Goal: Information Seeking & Learning: Learn about a topic

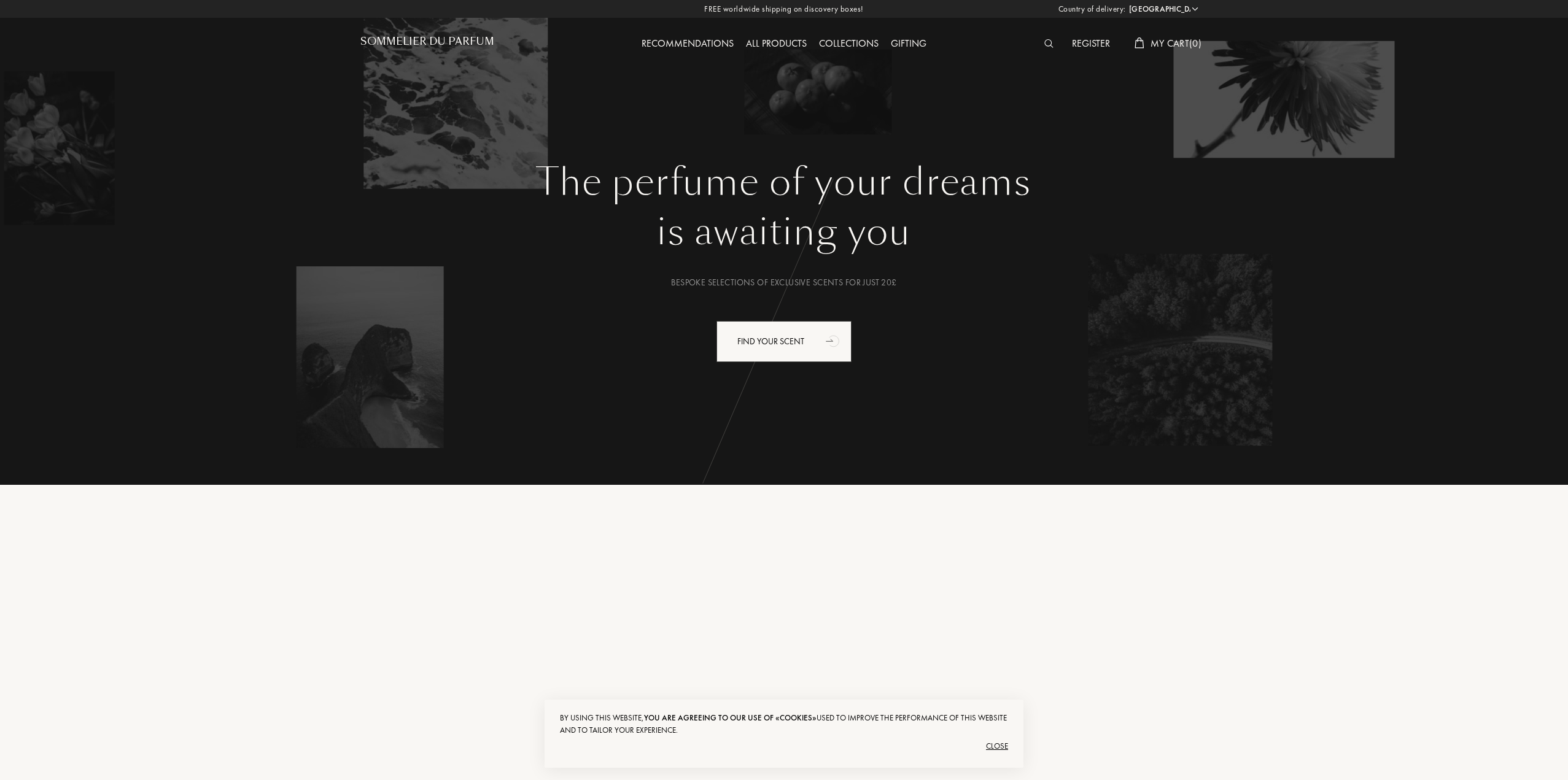
click at [778, 49] on div "All products" at bounding box center [776, 44] width 73 height 16
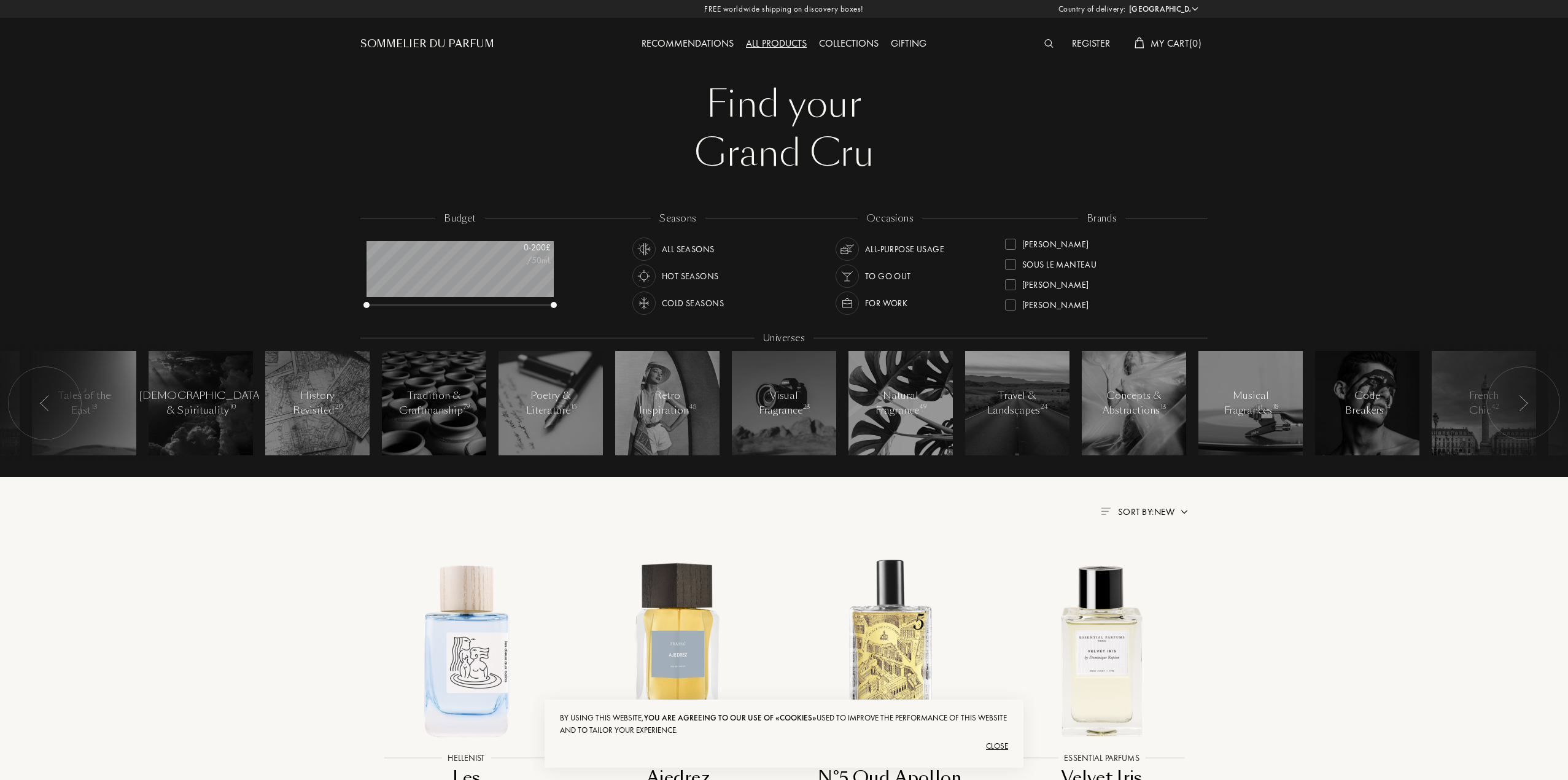
click at [669, 304] on div "Cold Seasons" at bounding box center [693, 303] width 62 height 23
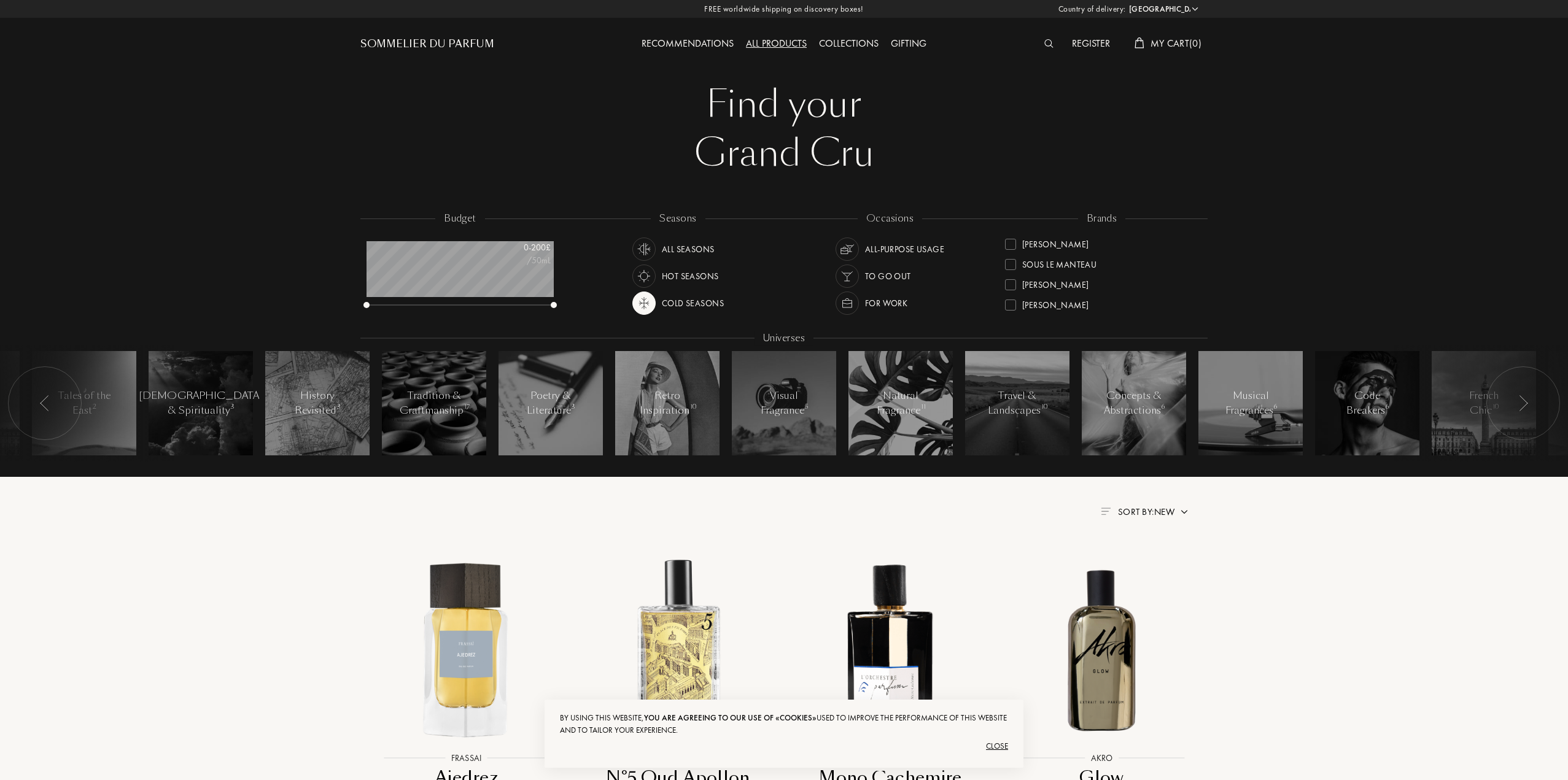
click at [1533, 406] on div at bounding box center [1524, 403] width 74 height 74
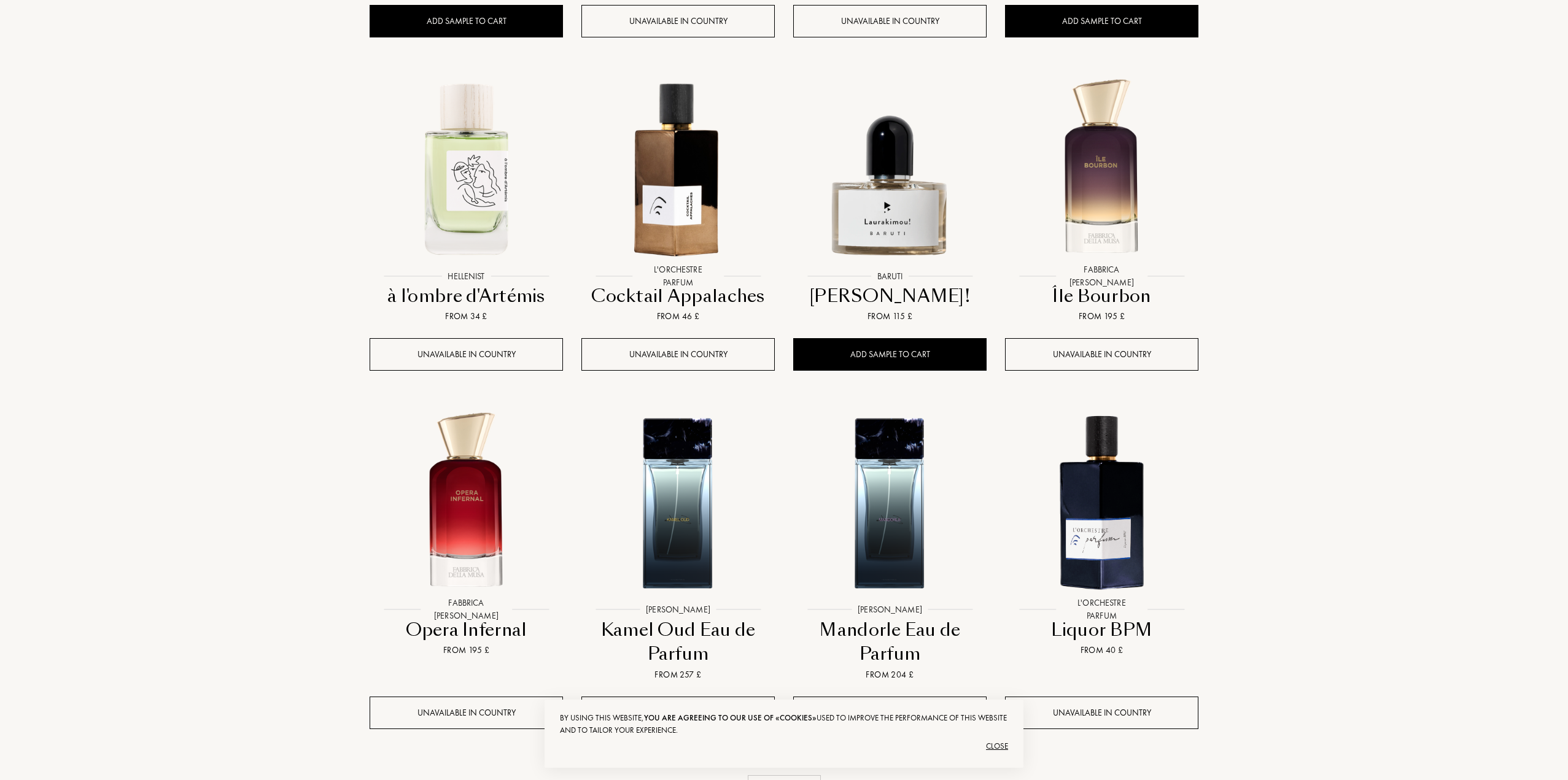
scroll to position [1105, 0]
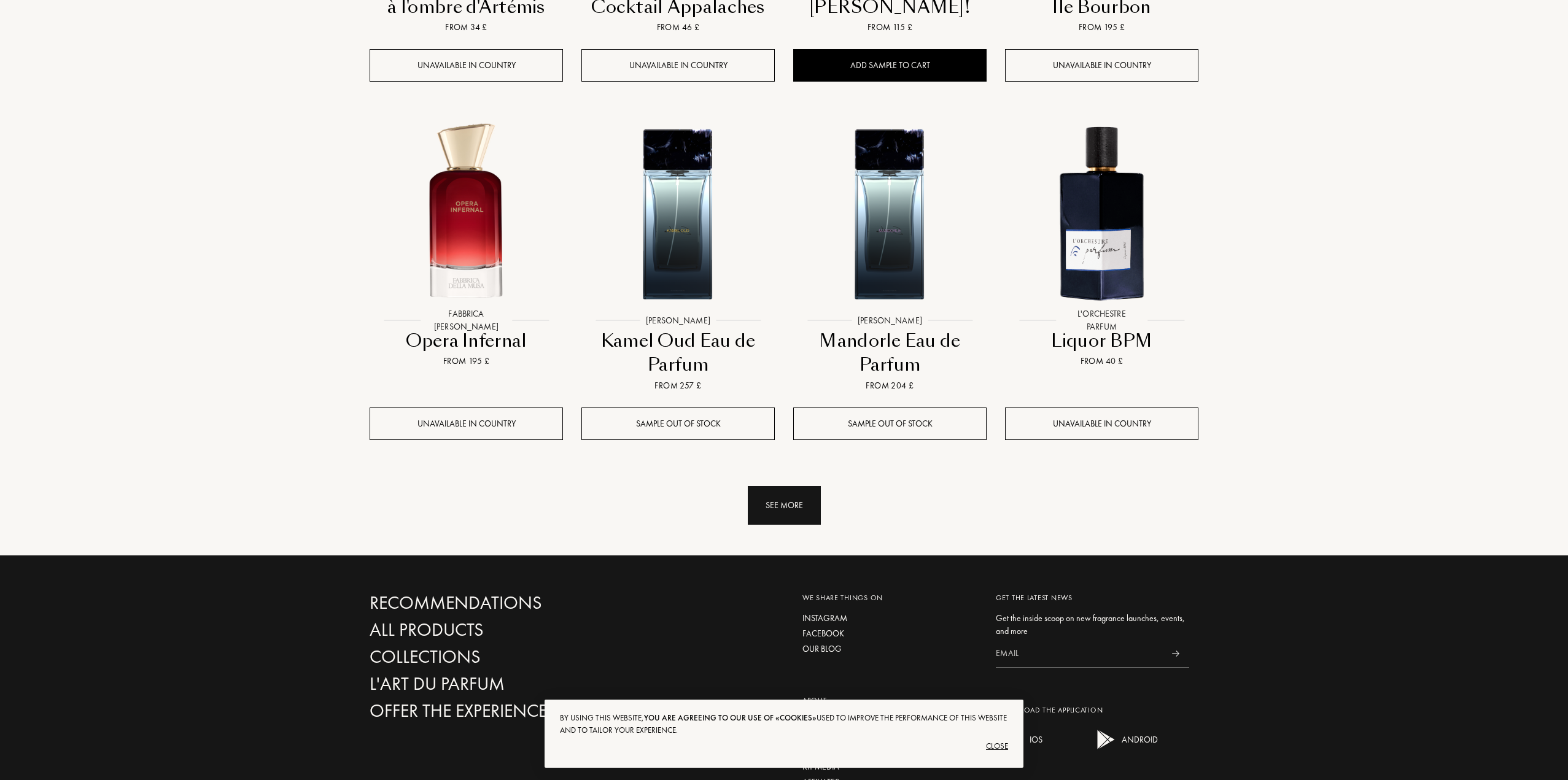
click at [771, 503] on div "See more" at bounding box center [784, 505] width 73 height 39
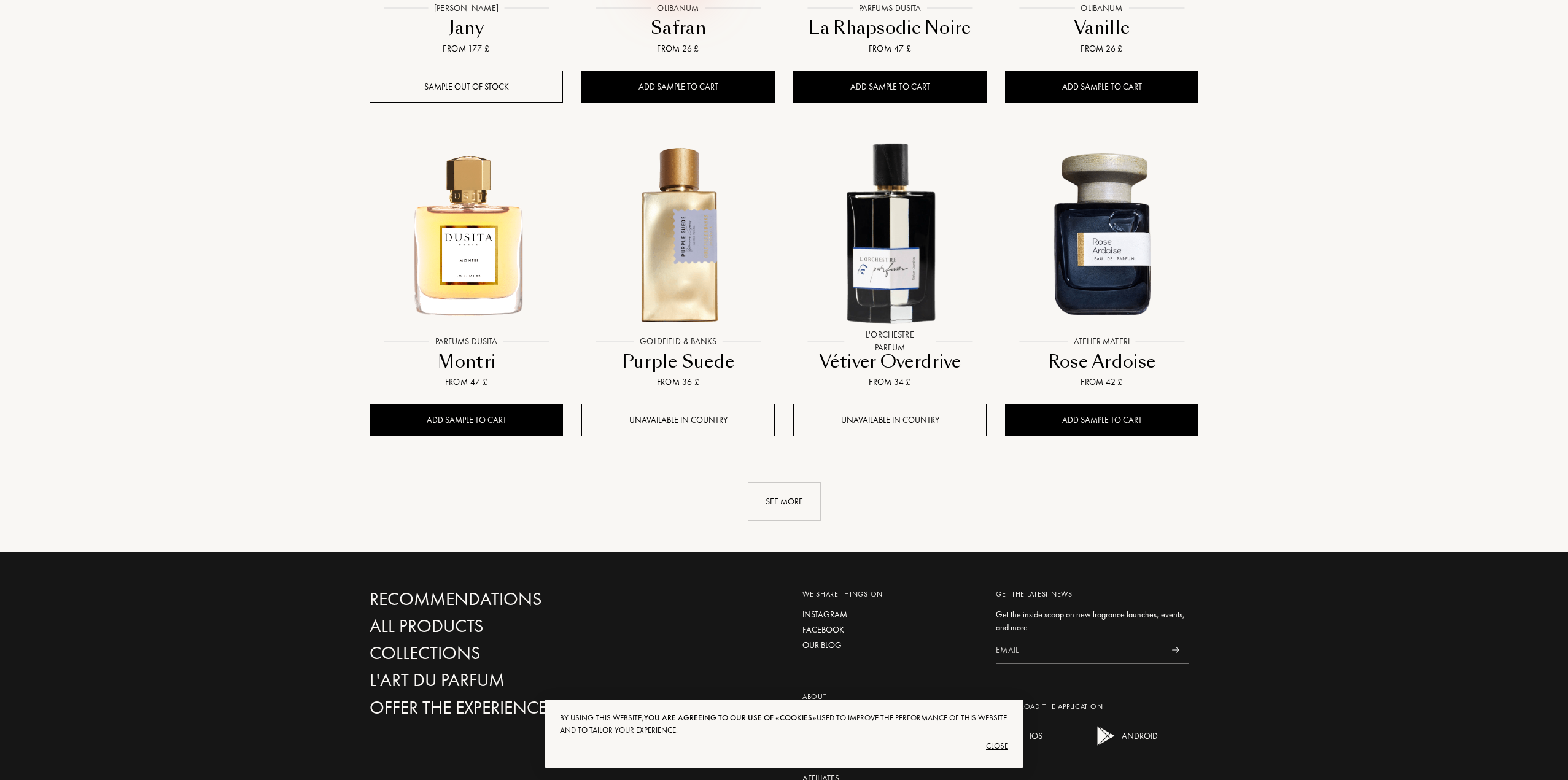
scroll to position [2148, 0]
